Goal: Task Accomplishment & Management: Use online tool/utility

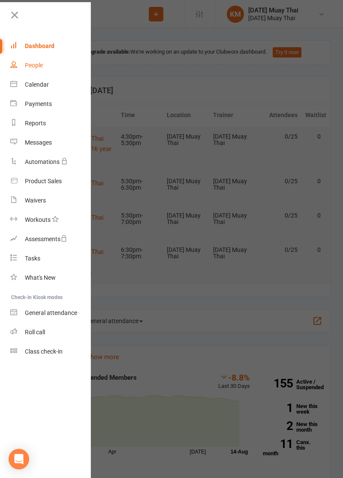
click at [36, 64] on div "People" at bounding box center [34, 65] width 18 height 7
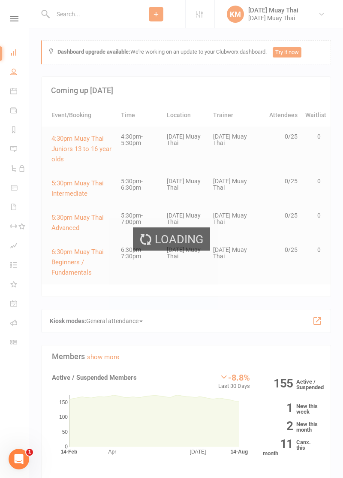
select select "100"
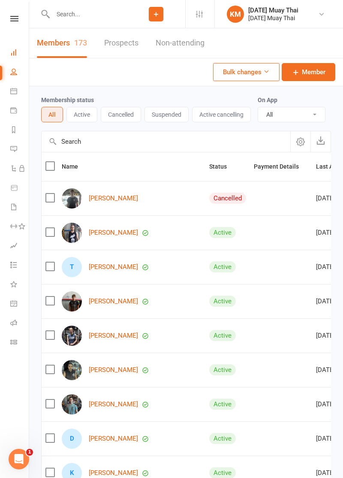
click at [15, 49] on icon at bounding box center [13, 52] width 7 height 7
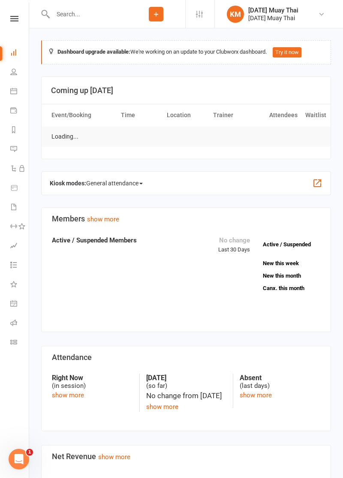
click at [14, 53] on icon at bounding box center [13, 52] width 7 height 7
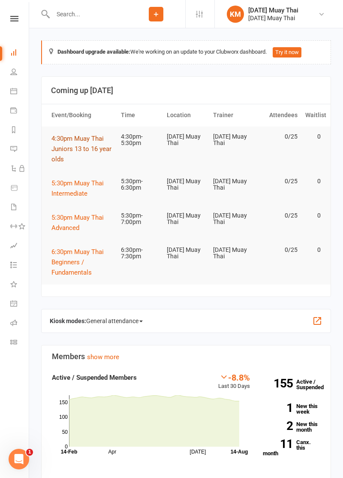
click at [81, 149] on span "4:30pm Muay Thai Juniors 13 to 16 year olds" at bounding box center [82, 149] width 60 height 28
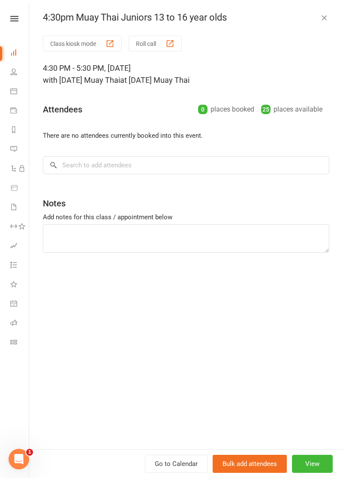
click at [157, 42] on button "Roll call" at bounding box center [155, 44] width 53 height 16
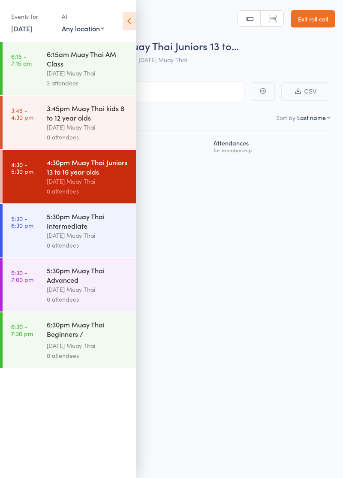
click at [128, 24] on icon at bounding box center [129, 21] width 13 height 18
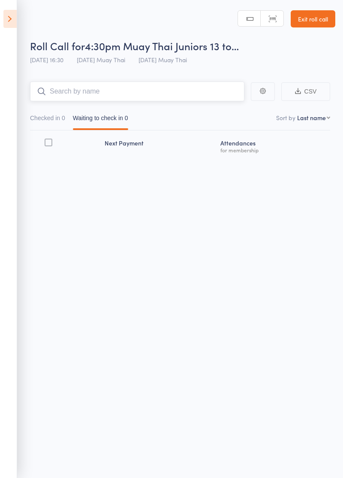
click at [134, 100] on input "search" at bounding box center [137, 92] width 215 height 20
type input "Indy"
click at [229, 112] on link "Drop in" at bounding box center [222, 109] width 28 height 13
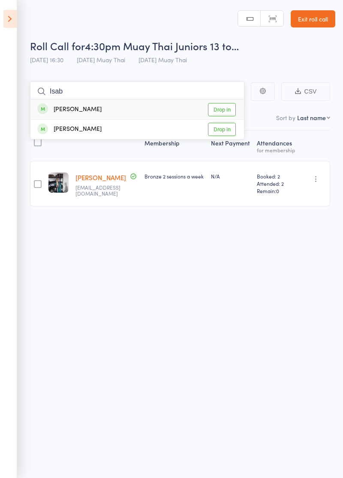
type input "Isab"
click at [226, 110] on link "Drop in" at bounding box center [222, 109] width 28 height 13
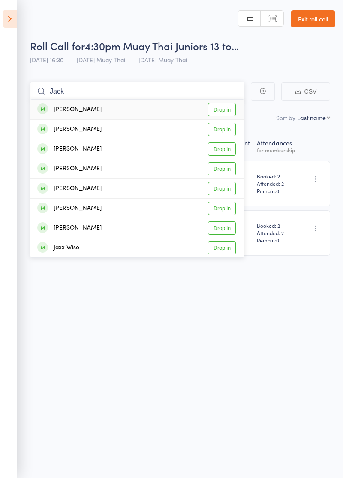
type input "Jack"
click at [226, 131] on link "Drop in" at bounding box center [222, 129] width 28 height 13
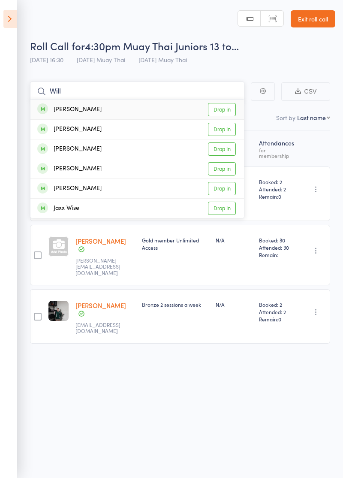
type input "Will"
click at [228, 107] on link "Drop in" at bounding box center [222, 109] width 28 height 13
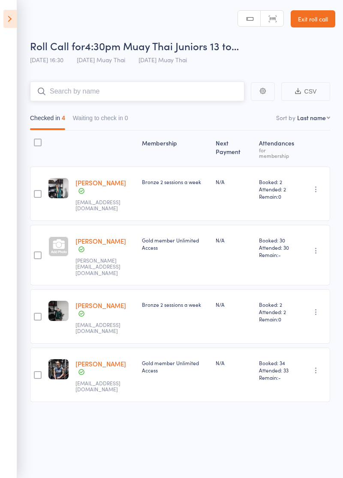
click at [124, 82] on input "search" at bounding box center [137, 92] width 215 height 20
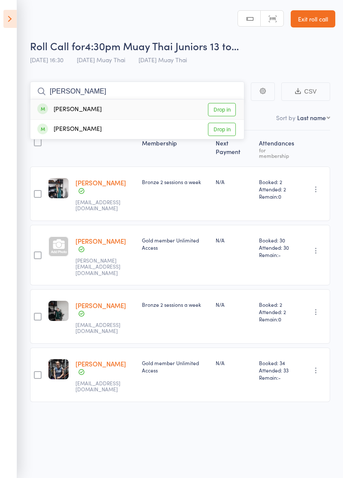
type input "Anthony"
click at [222, 106] on link "Drop in" at bounding box center [222, 109] width 28 height 13
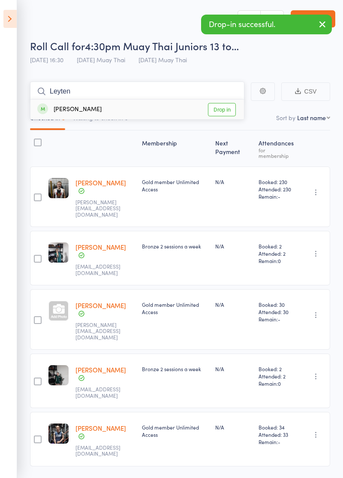
type input "Leyten"
click at [229, 110] on link "Drop in" at bounding box center [222, 109] width 28 height 13
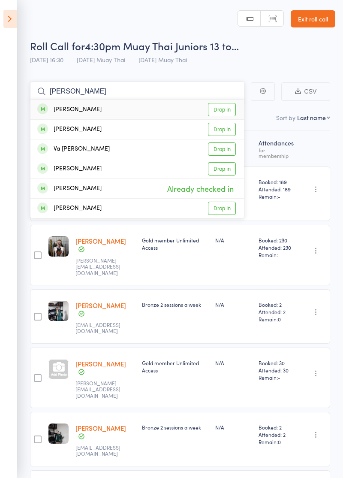
type input "Harri"
click at [225, 132] on link "Drop in" at bounding box center [222, 129] width 28 height 13
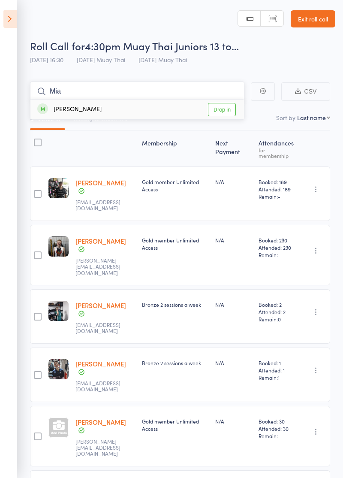
type input "Mia"
click at [228, 112] on link "Drop in" at bounding box center [222, 109] width 28 height 13
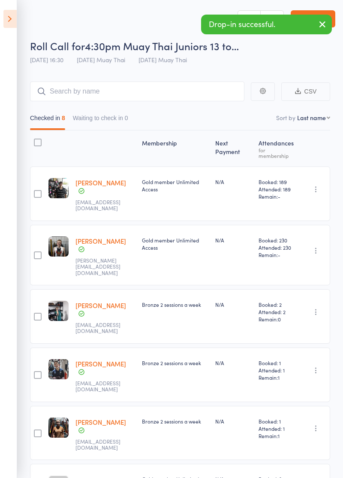
click at [322, 28] on icon "button" at bounding box center [323, 24] width 10 height 11
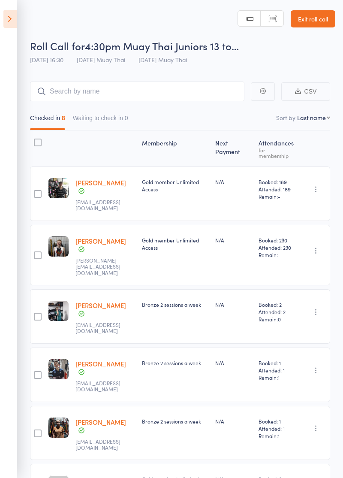
click at [318, 22] on link "Exit roll call" at bounding box center [313, 18] width 45 height 17
